Goal: Transaction & Acquisition: Purchase product/service

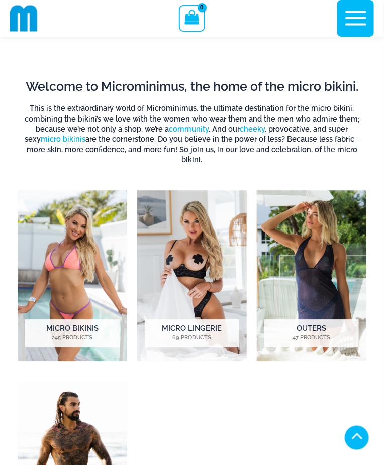
scroll to position [467, 0]
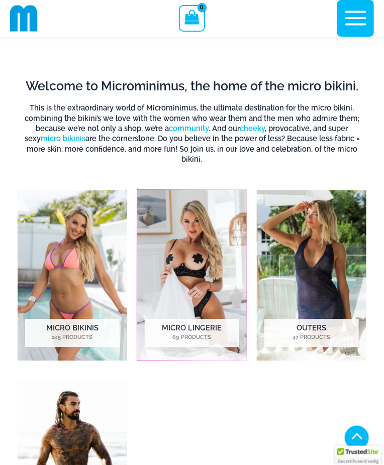
click at [208, 262] on img "Visit product category Micro Lingerie" at bounding box center [191, 275] width 109 height 171
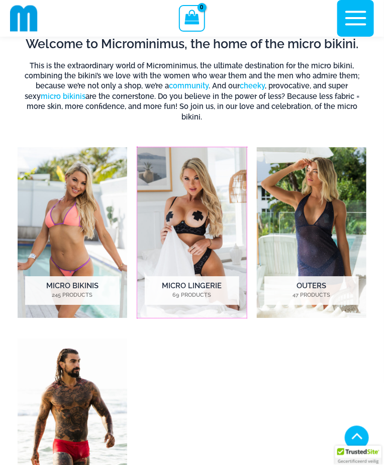
scroll to position [515, 0]
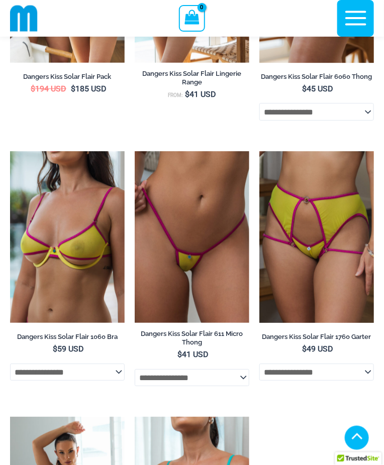
scroll to position [2374, 0]
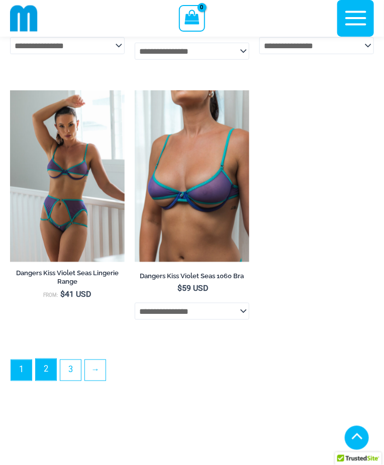
click at [47, 381] on link "2" at bounding box center [46, 370] width 21 height 22
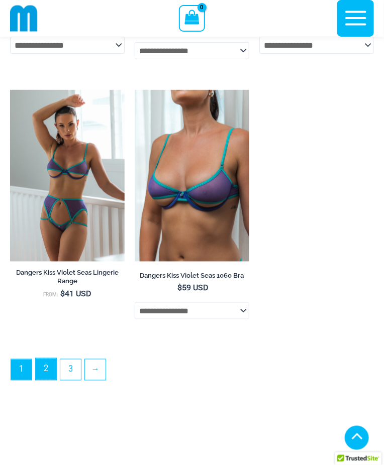
scroll to position [2725, 0]
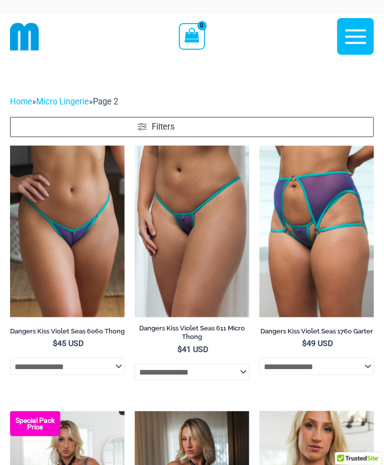
click at [359, 33] on icon "button" at bounding box center [355, 36] width 25 height 25
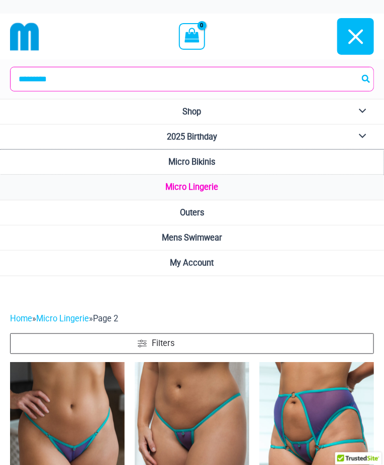
click at [211, 162] on span "Micro Bikinis" at bounding box center [192, 162] width 47 height 10
